Goal: Task Accomplishment & Management: Manage account settings

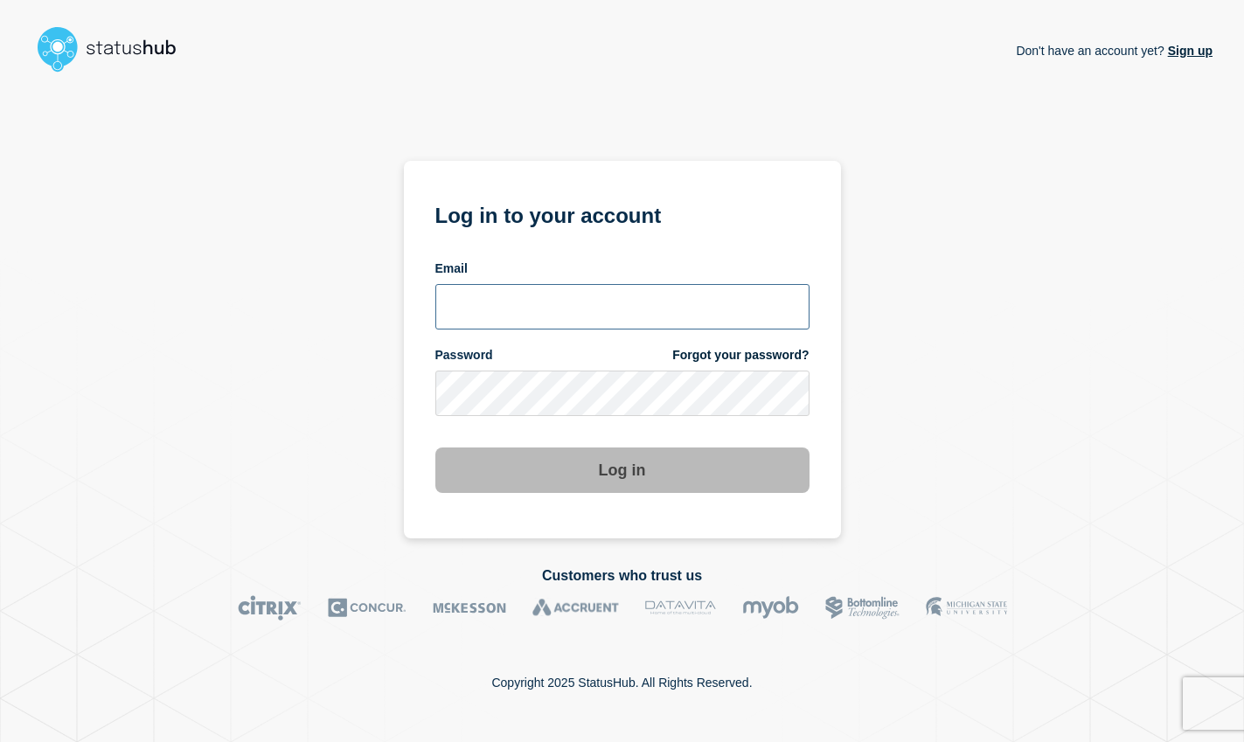
type input "[EMAIL_ADDRESS][DOMAIN_NAME]"
click at [552, 468] on button "Log in" at bounding box center [622, 470] width 374 height 45
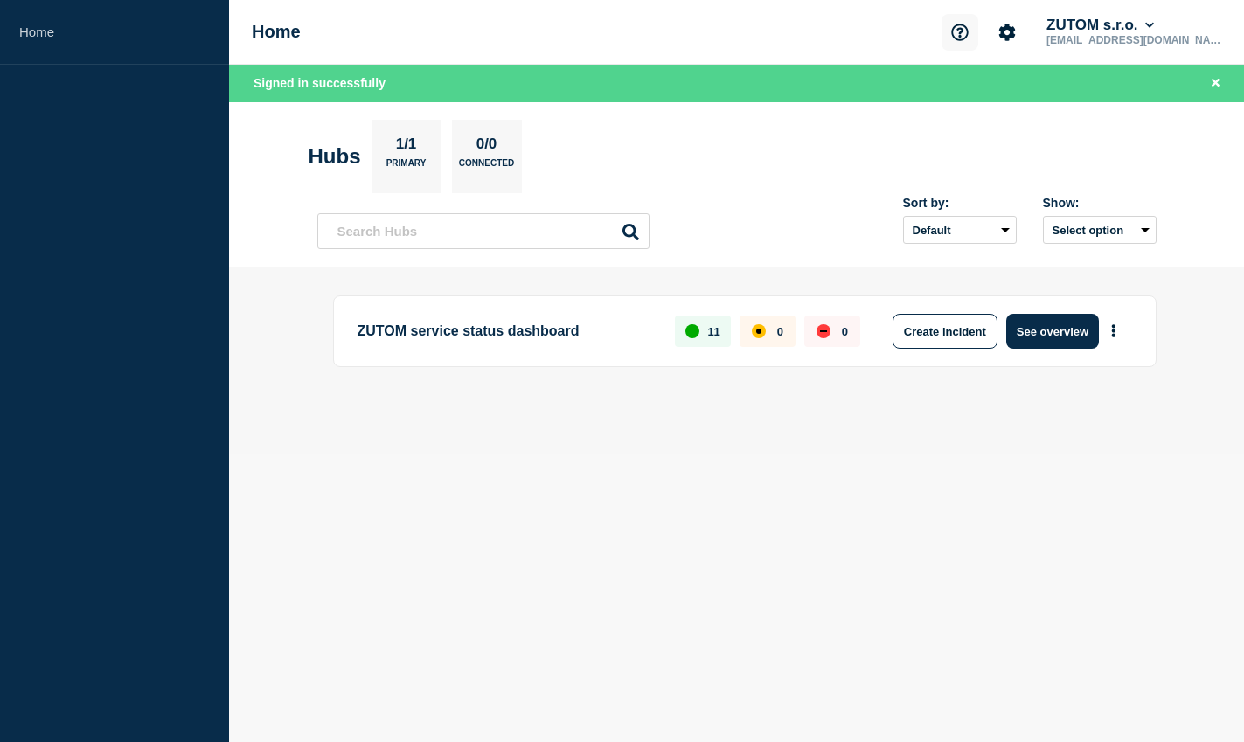
click at [978, 34] on button "Support" at bounding box center [960, 32] width 37 height 37
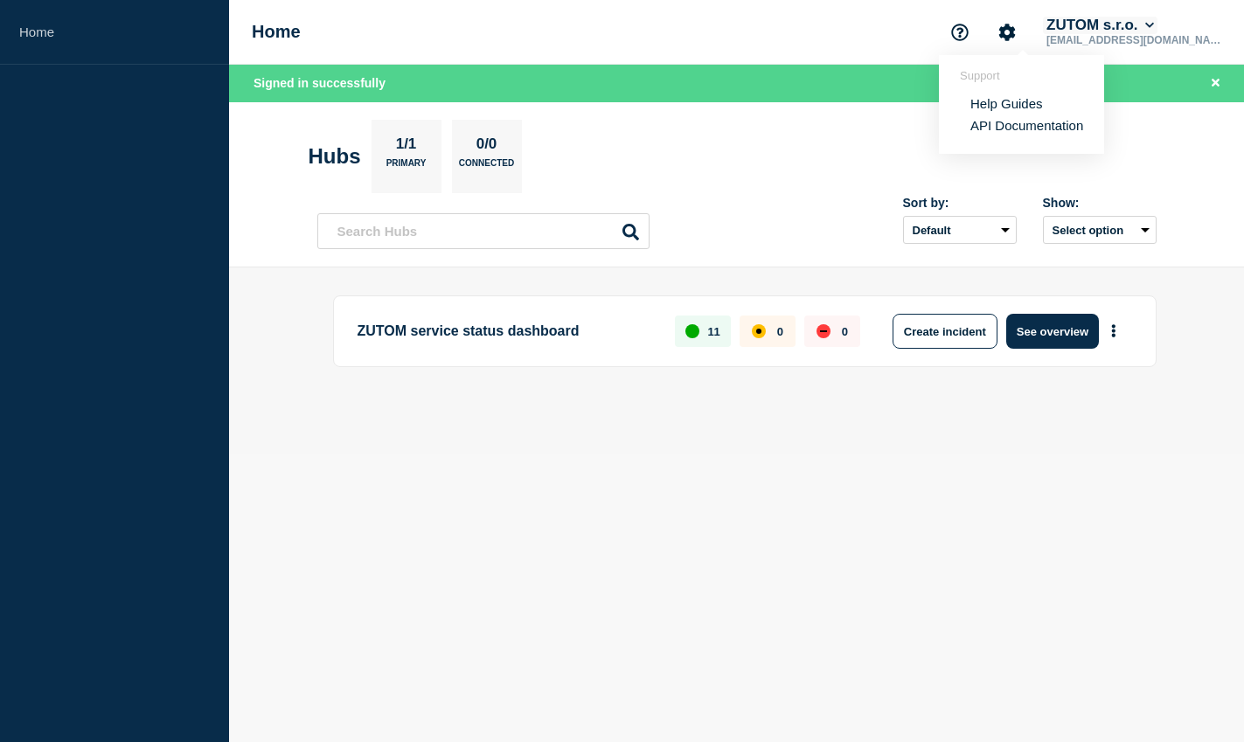
click at [1114, 34] on button "ZUTOM s.r.o." at bounding box center [1100, 25] width 115 height 17
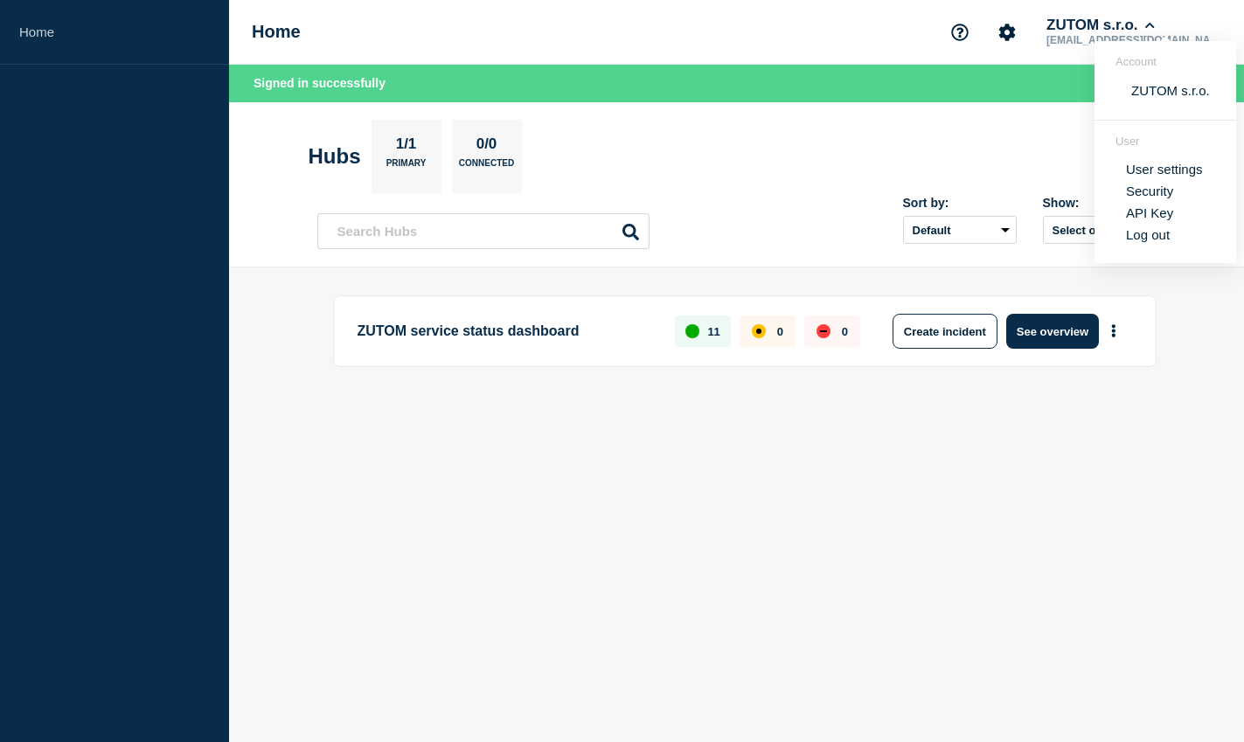
click at [910, 383] on div "ZUTOM service status dashboard 11 0 0 Create incident See overview" at bounding box center [736, 361] width 839 height 130
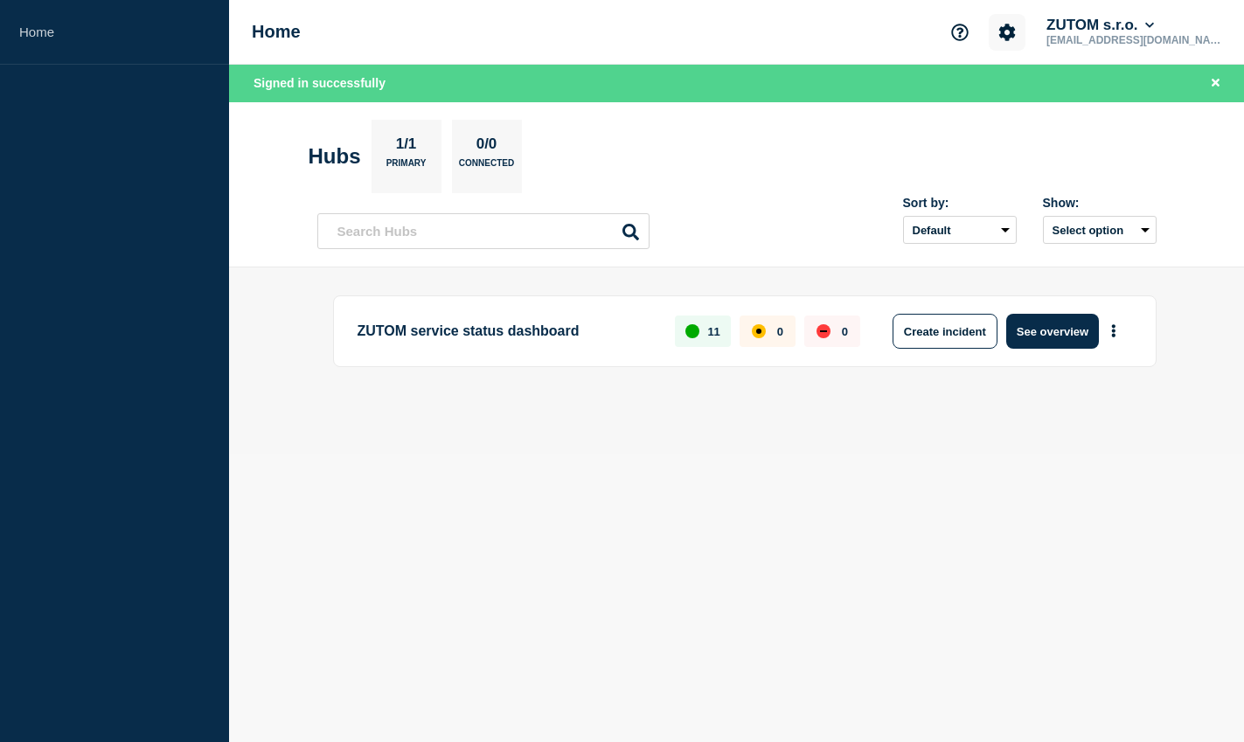
click at [1016, 37] on icon "Account settings" at bounding box center [1007, 32] width 17 height 17
click at [1054, 155] on link "Billing" at bounding box center [1043, 147] width 35 height 15
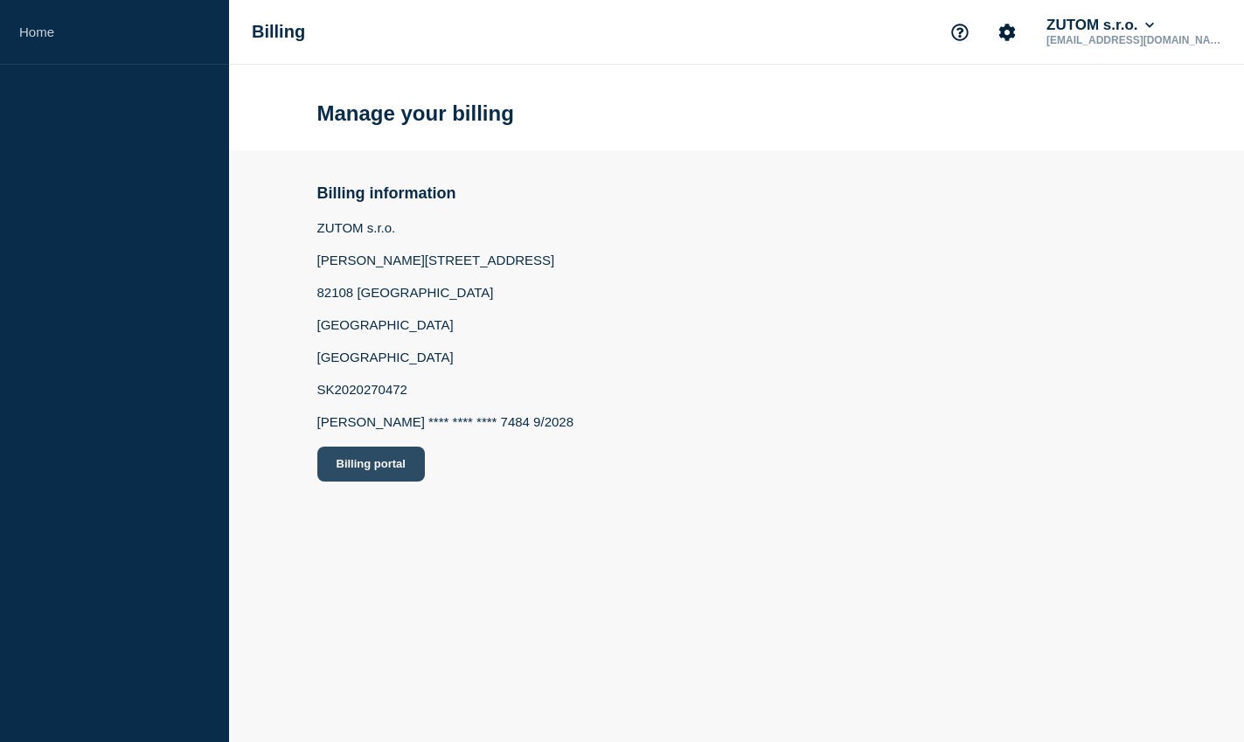
click at [394, 482] on button "Billing portal" at bounding box center [371, 464] width 108 height 35
click at [1158, 31] on button "ZUTOM s.r.o." at bounding box center [1100, 25] width 115 height 17
click at [1145, 242] on button "Log out" at bounding box center [1148, 234] width 44 height 15
